Goal: Information Seeking & Learning: Check status

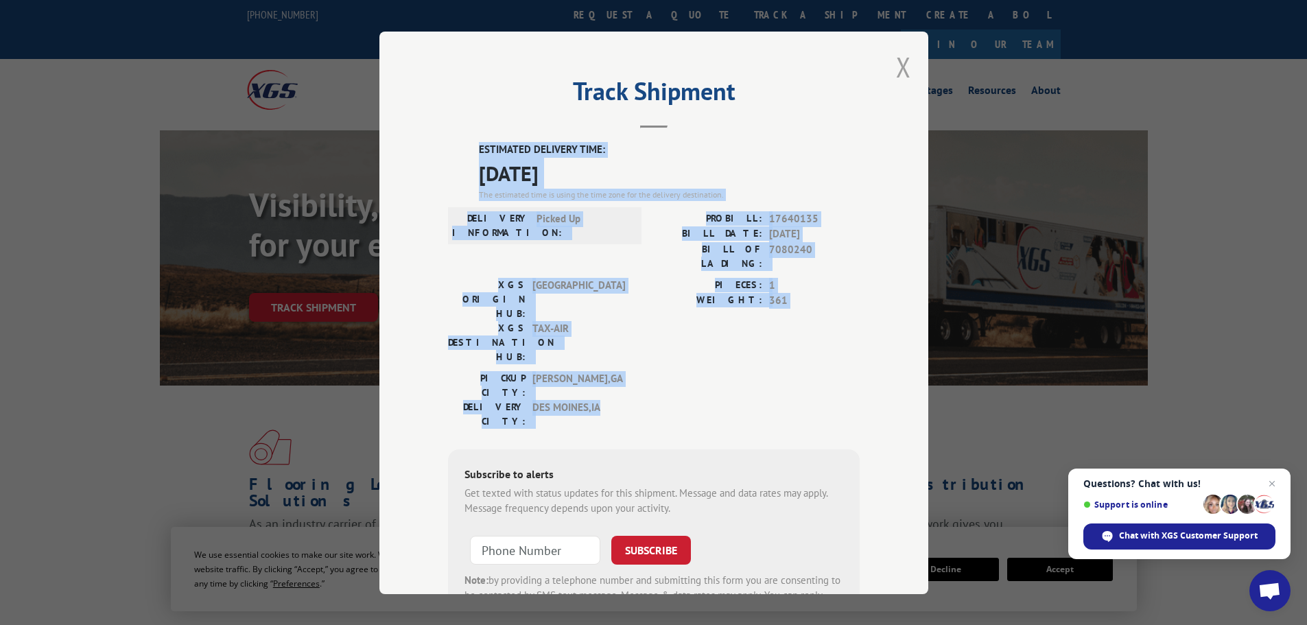
drag, startPoint x: 903, startPoint y: 63, endPoint x: 754, endPoint y: 44, distance: 150.1
click at [902, 63] on button "Close modal" at bounding box center [903, 67] width 15 height 36
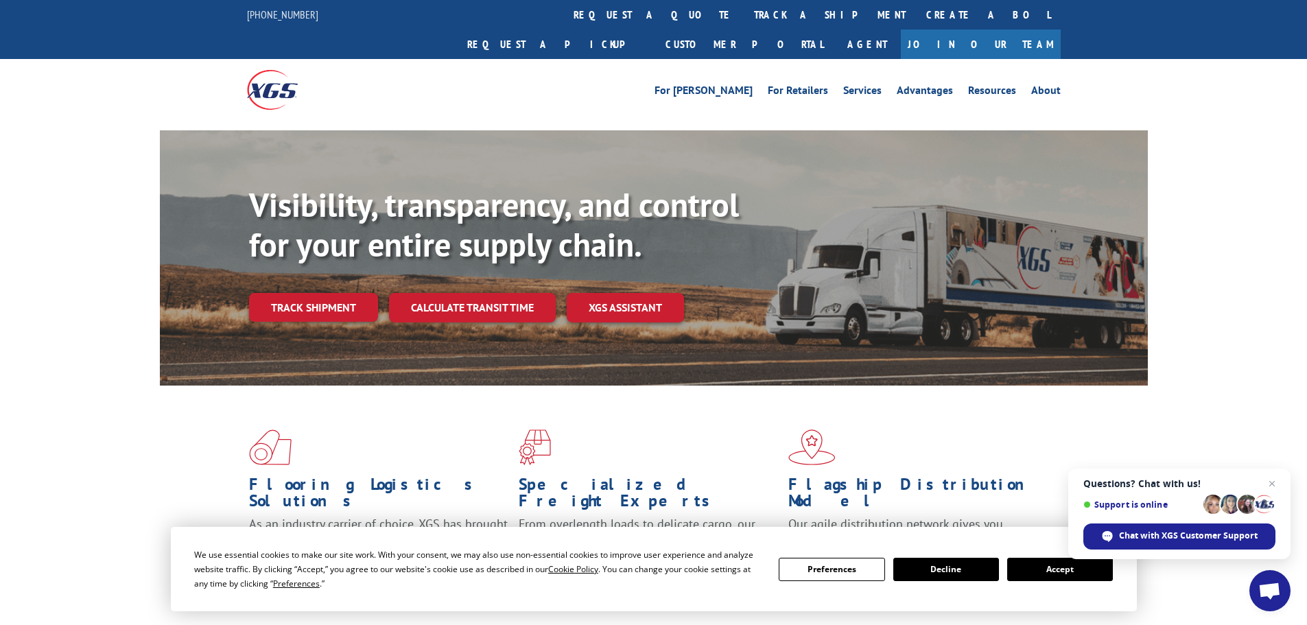
click at [744, 9] on link "track a shipment" at bounding box center [830, 14] width 172 height 29
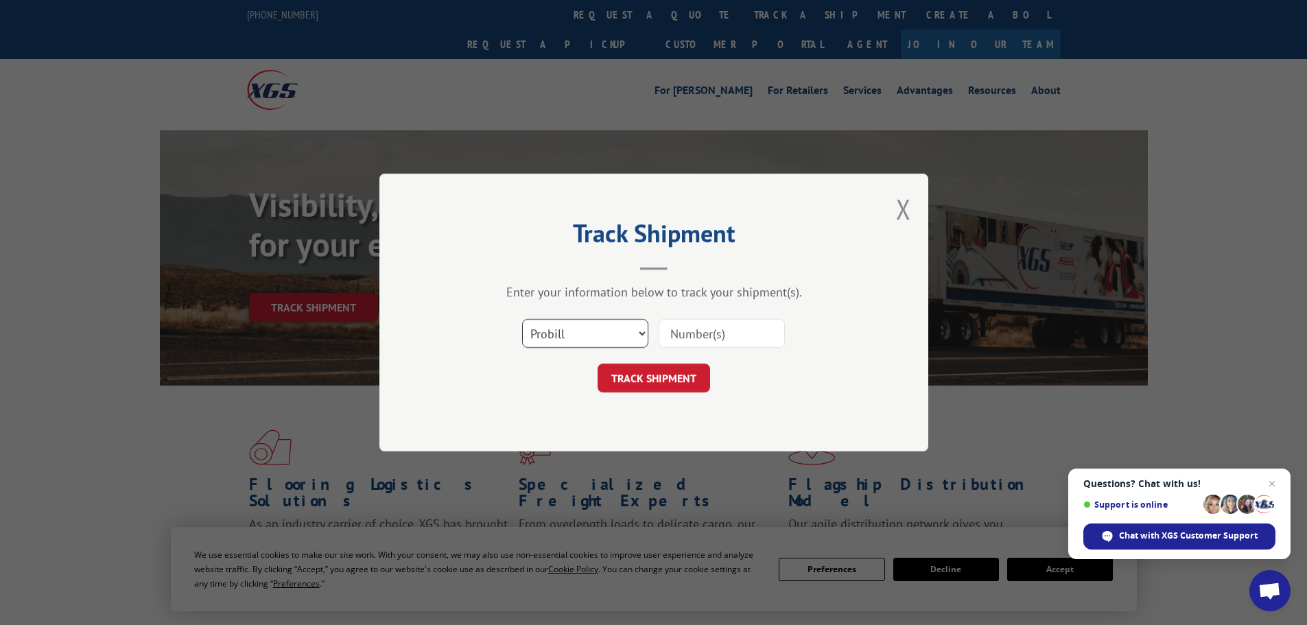
click at [583, 336] on select "Select category... Probill BOL PO" at bounding box center [585, 333] width 126 height 29
select select "bol"
click at [522, 319] on select "Select category... Probill BOL PO" at bounding box center [585, 333] width 126 height 29
click at [707, 330] on input at bounding box center [722, 333] width 126 height 29
paste input "7069563"
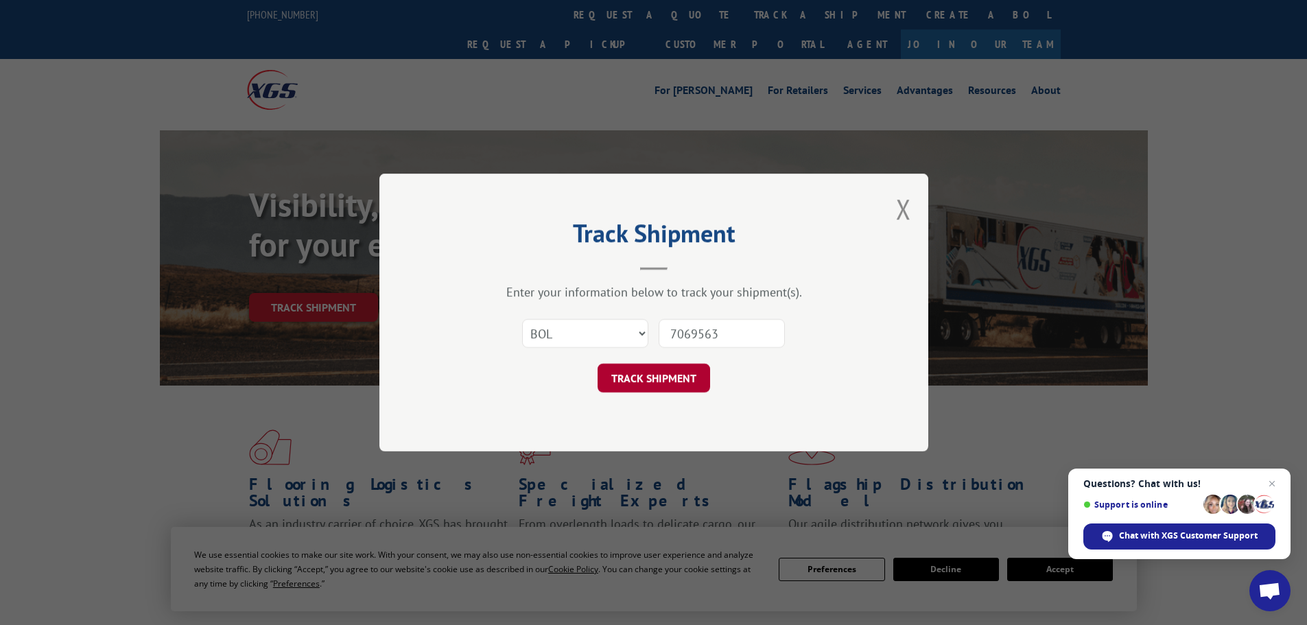
type input "7069563"
click at [665, 377] on button "TRACK SHIPMENT" at bounding box center [654, 378] width 113 height 29
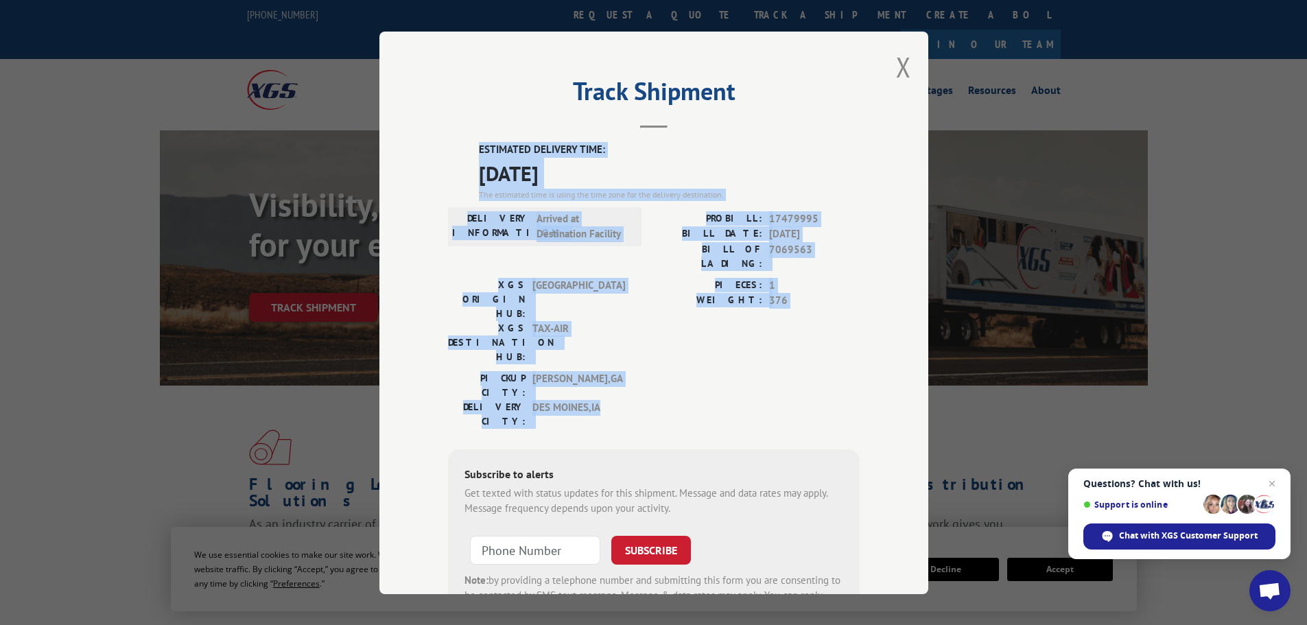
drag, startPoint x: 471, startPoint y: 146, endPoint x: 847, endPoint y: 335, distance: 421.5
click at [847, 335] on div "ESTIMATED DELIVERY TIME: [DATE] The estimated time is using the time zone for t…" at bounding box center [654, 388] width 412 height 493
copy div "ESTIMATED DELIVERY TIME: [DATE] The estimated time is using the time zone for t…"
